Goal: Information Seeking & Learning: Learn about a topic

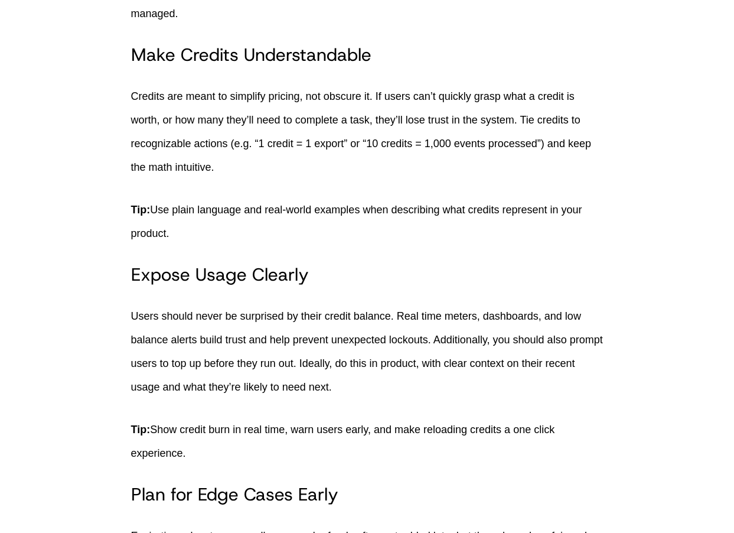
scroll to position [2380, 0]
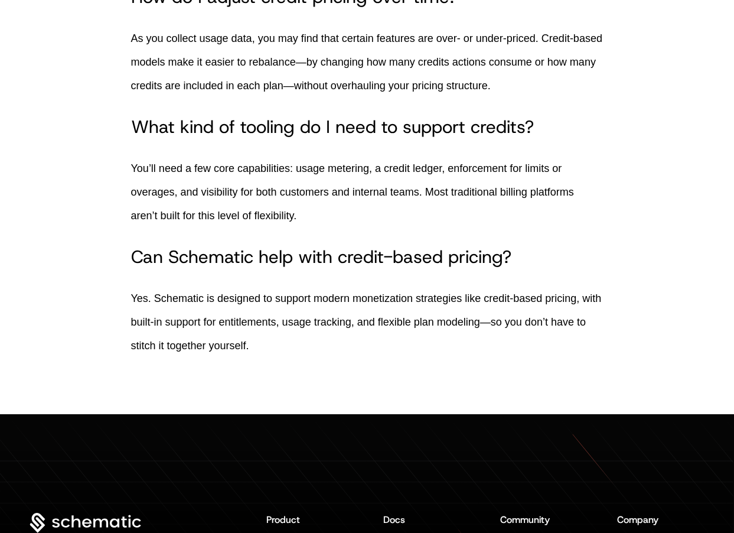
scroll to position [6249, 0]
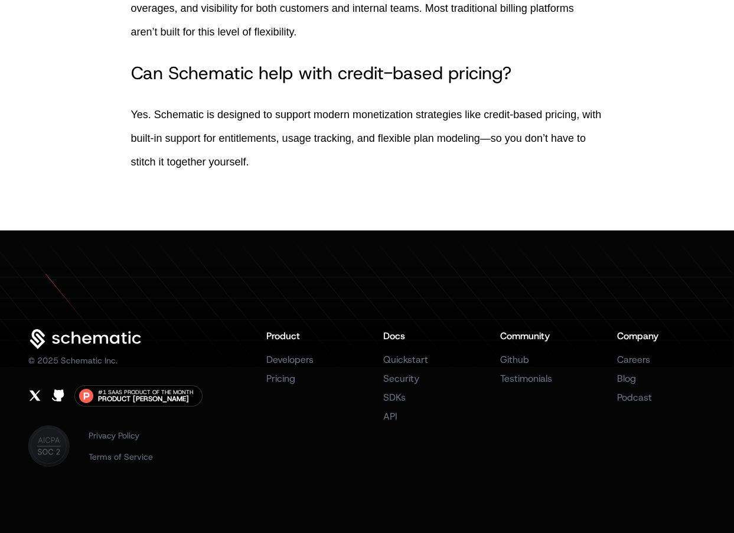
click at [96, 339] on icon at bounding box center [85, 339] width 115 height 21
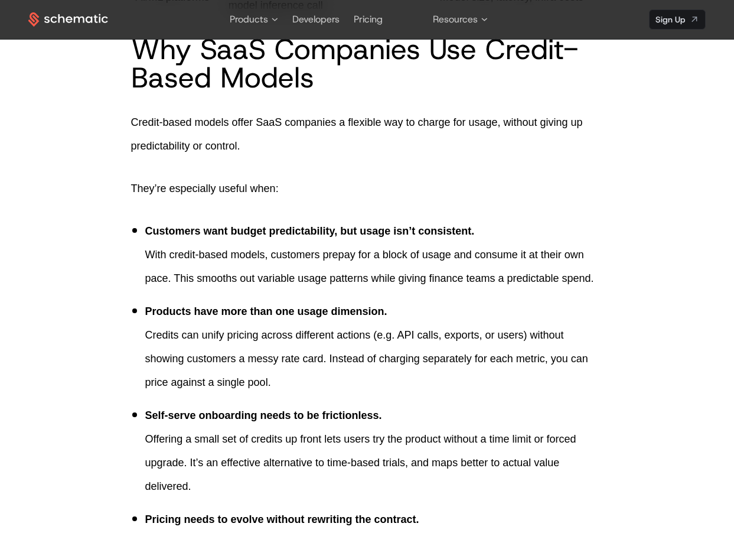
scroll to position [1204, 0]
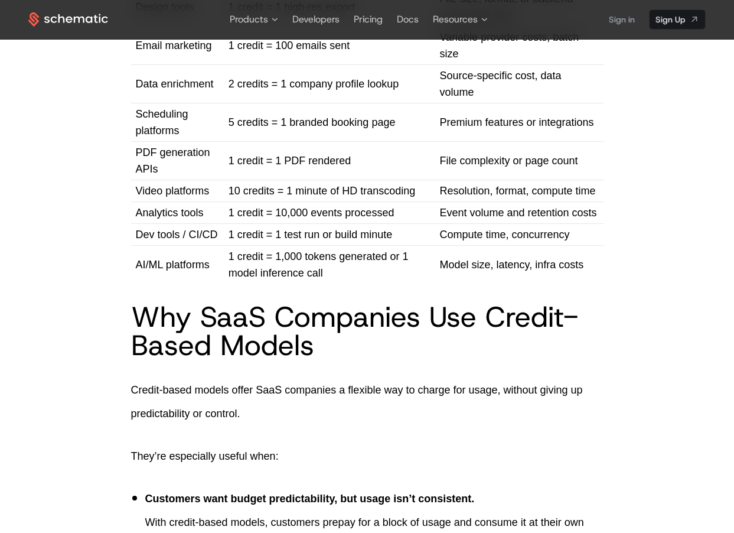
click at [75, 17] on icon at bounding box center [79, 19] width 11 height 6
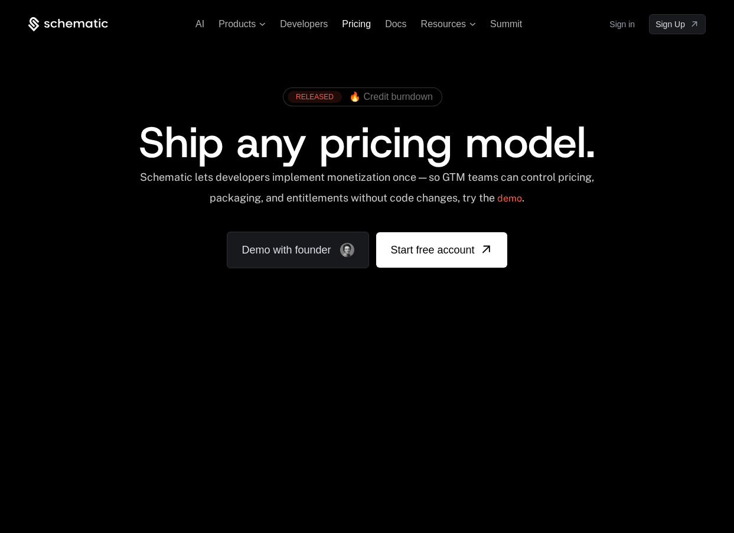
click at [365, 27] on span "Pricing" at bounding box center [356, 24] width 29 height 10
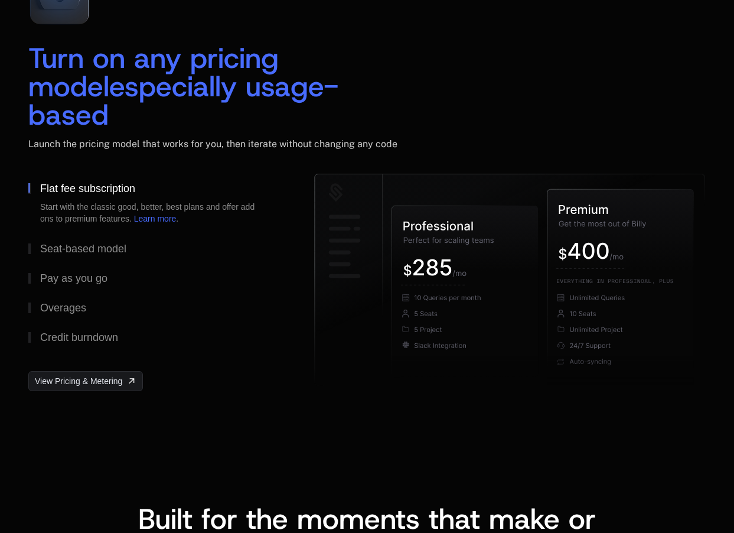
scroll to position [1797, 0]
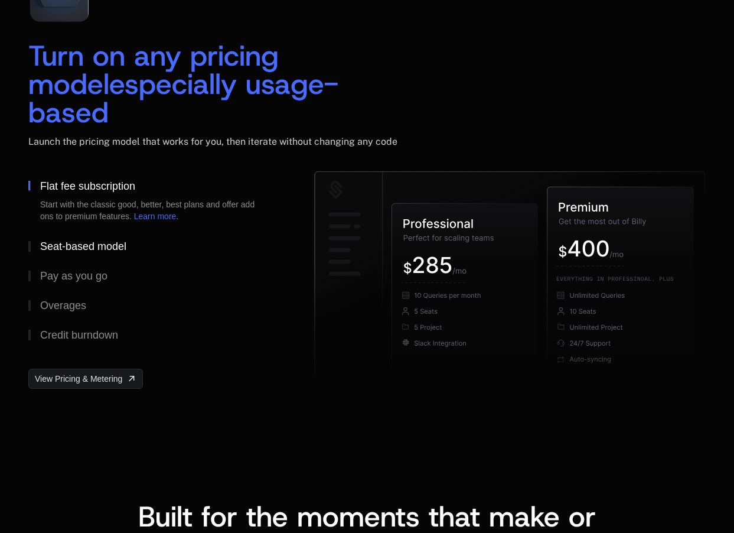
click at [89, 241] on div "Seat-based model" at bounding box center [83, 246] width 86 height 11
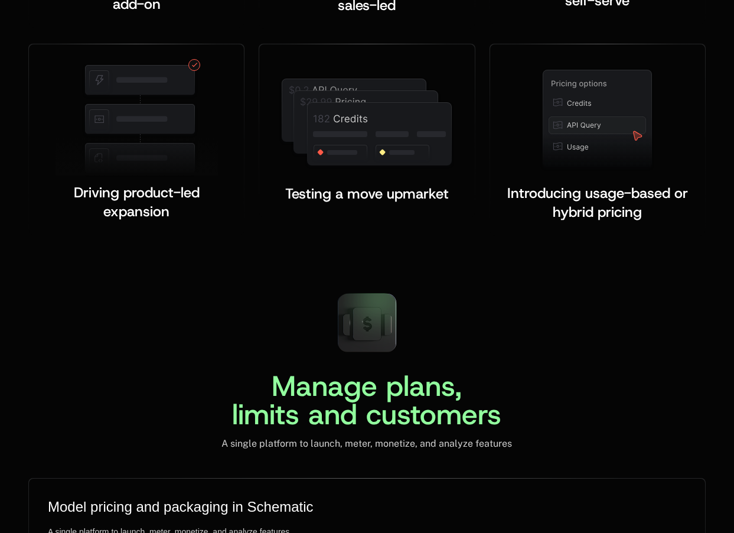
scroll to position [2521, 0]
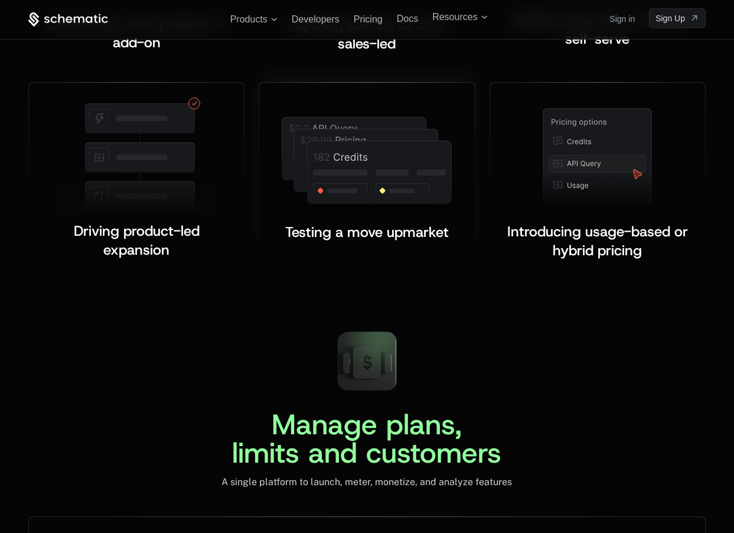
click at [359, 139] on img at bounding box center [367, 161] width 176 height 93
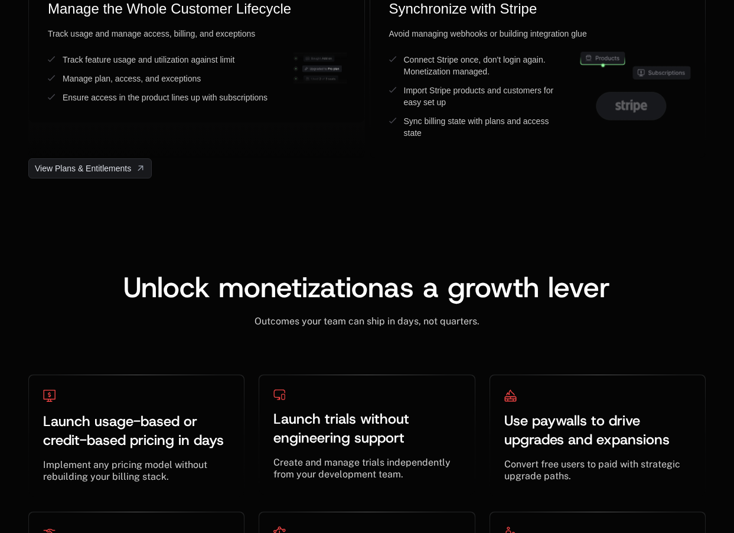
scroll to position [3350, 0]
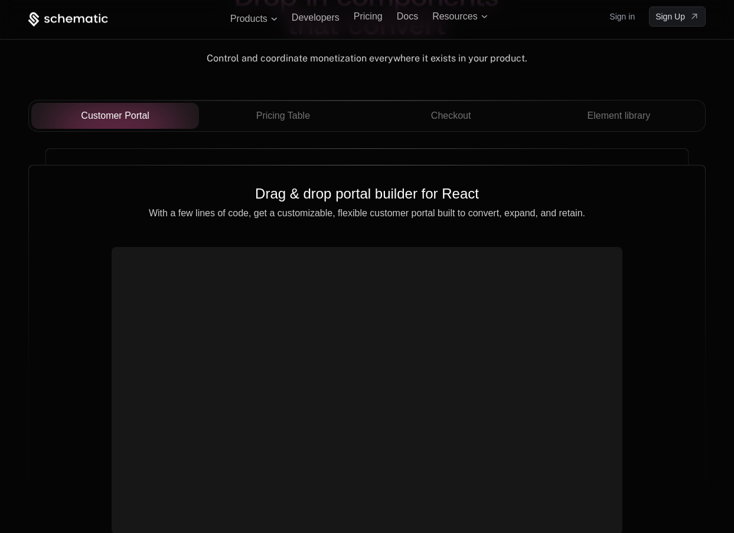
scroll to position [4206, 0]
